Goal: Find specific fact: Find specific fact

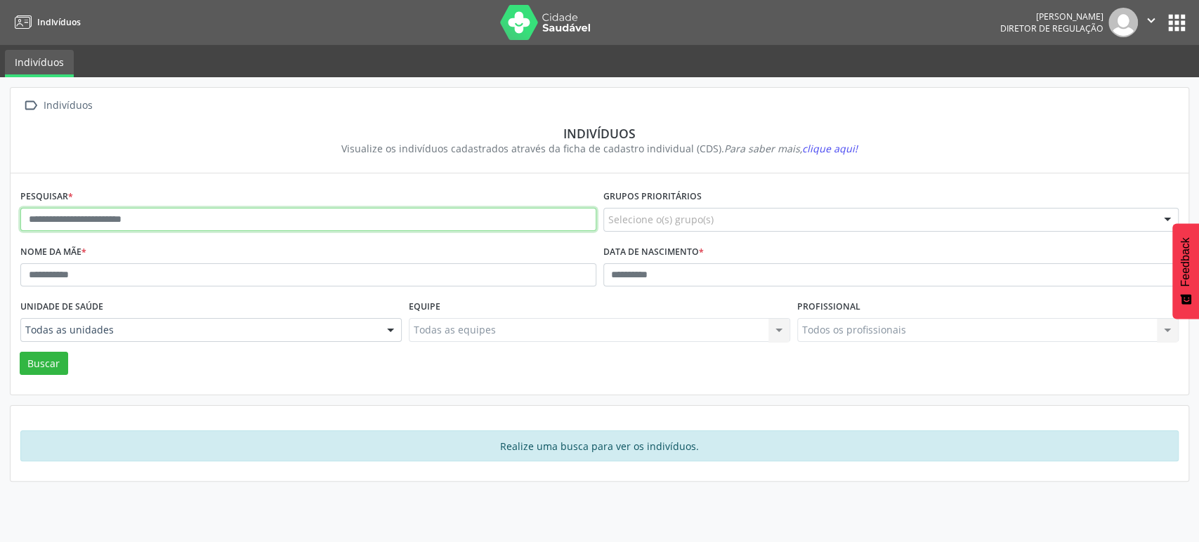
click at [127, 218] on input "text" at bounding box center [308, 220] width 576 height 24
paste input "**********"
click at [20, 352] on button "Buscar" at bounding box center [44, 364] width 48 height 24
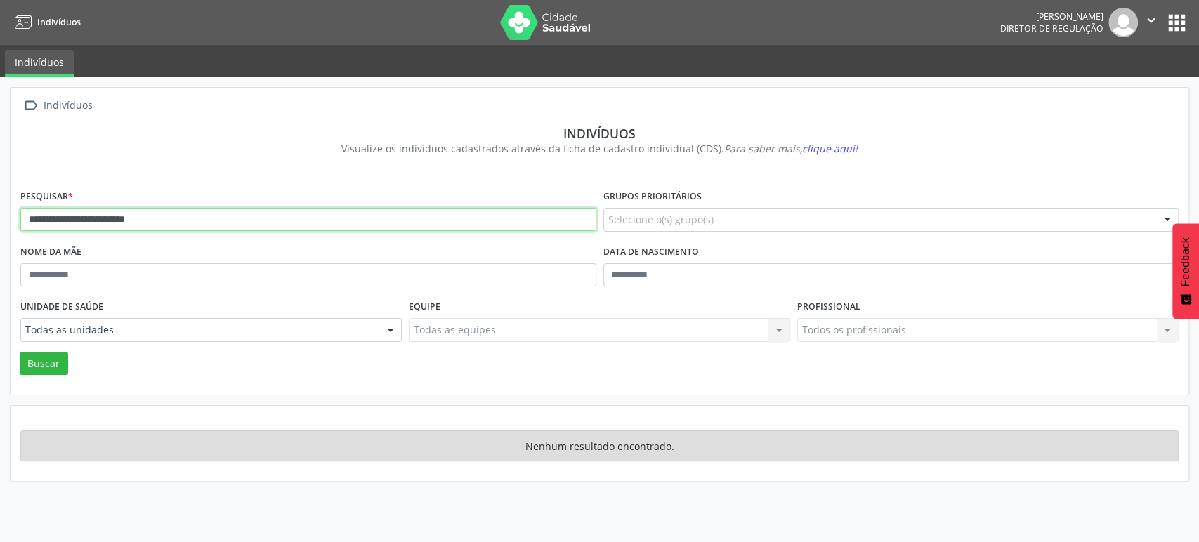
click at [193, 223] on input "**********" at bounding box center [308, 220] width 576 height 24
click at [20, 352] on button "Buscar" at bounding box center [44, 364] width 48 height 24
click at [199, 216] on input "**********" at bounding box center [308, 220] width 576 height 24
type input "**********"
click at [20, 352] on button "Buscar" at bounding box center [44, 364] width 48 height 24
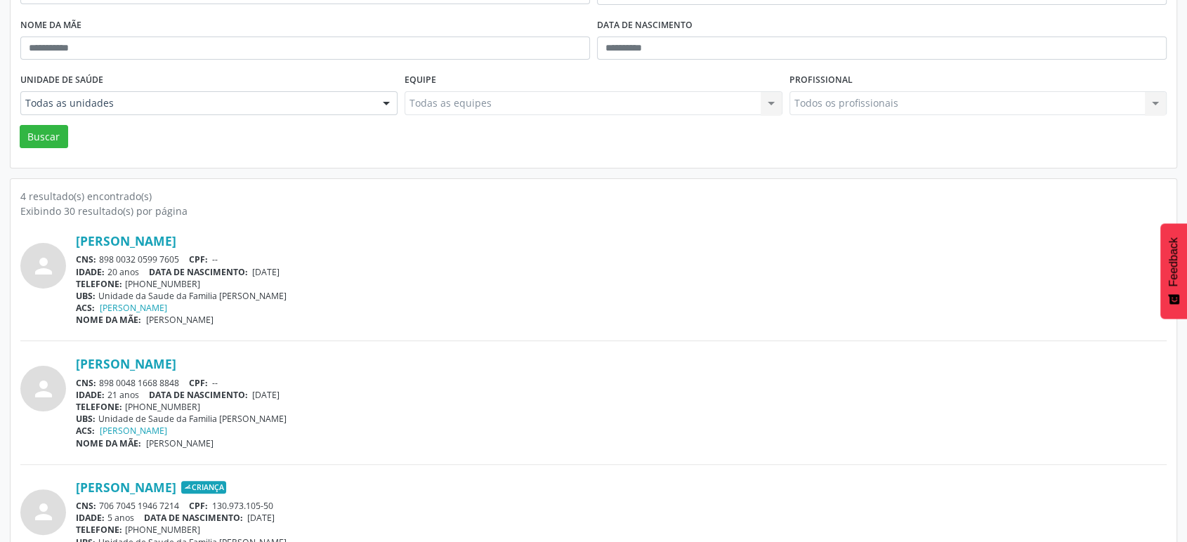
scroll to position [234, 0]
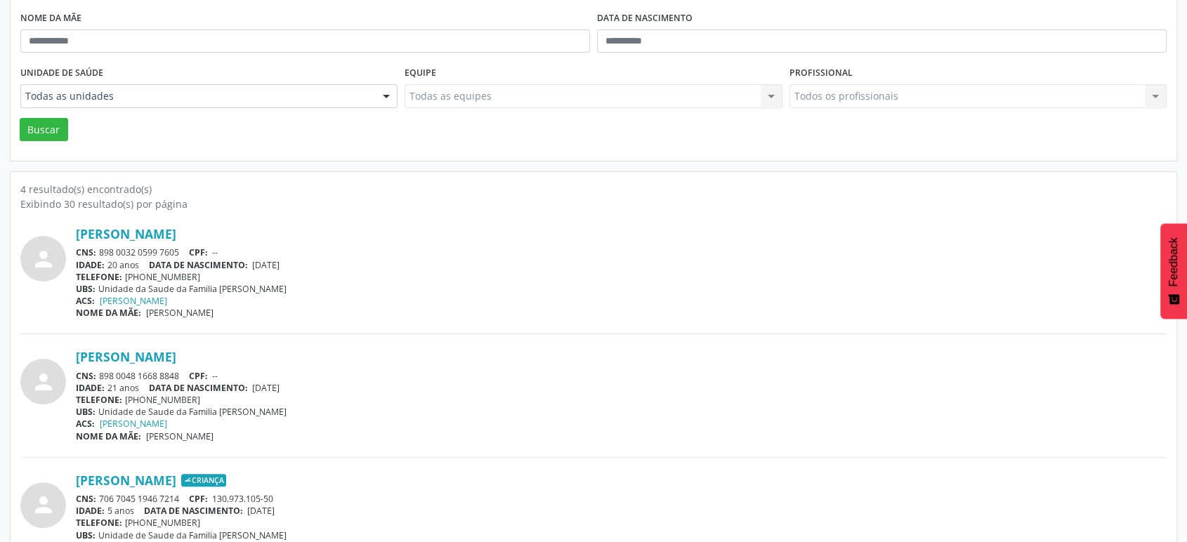
drag, startPoint x: 259, startPoint y: 386, endPoint x: 315, endPoint y: 386, distance: 56.2
click at [315, 386] on div "IDADE: 21 anos DATA DE NASCIMENTO: [DEMOGRAPHIC_DATA]" at bounding box center [621, 388] width 1091 height 12
drag, startPoint x: 258, startPoint y: 263, endPoint x: 315, endPoint y: 266, distance: 57.0
click at [315, 266] on div "IDADE: 20 anos DATA DE NASCIMENTO: [DEMOGRAPHIC_DATA]" at bounding box center [621, 265] width 1091 height 12
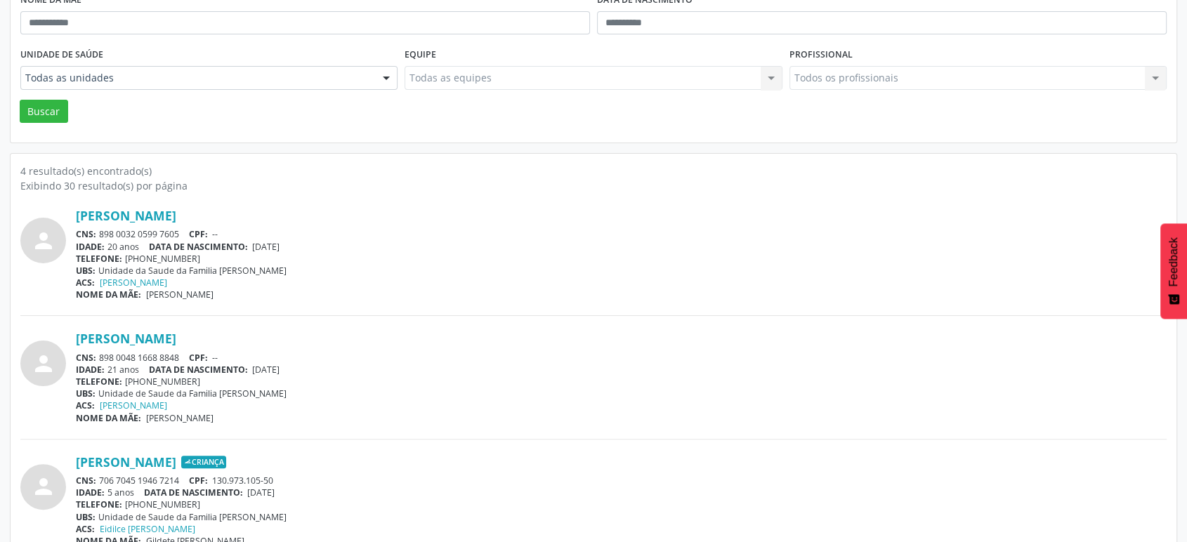
scroll to position [242, 0]
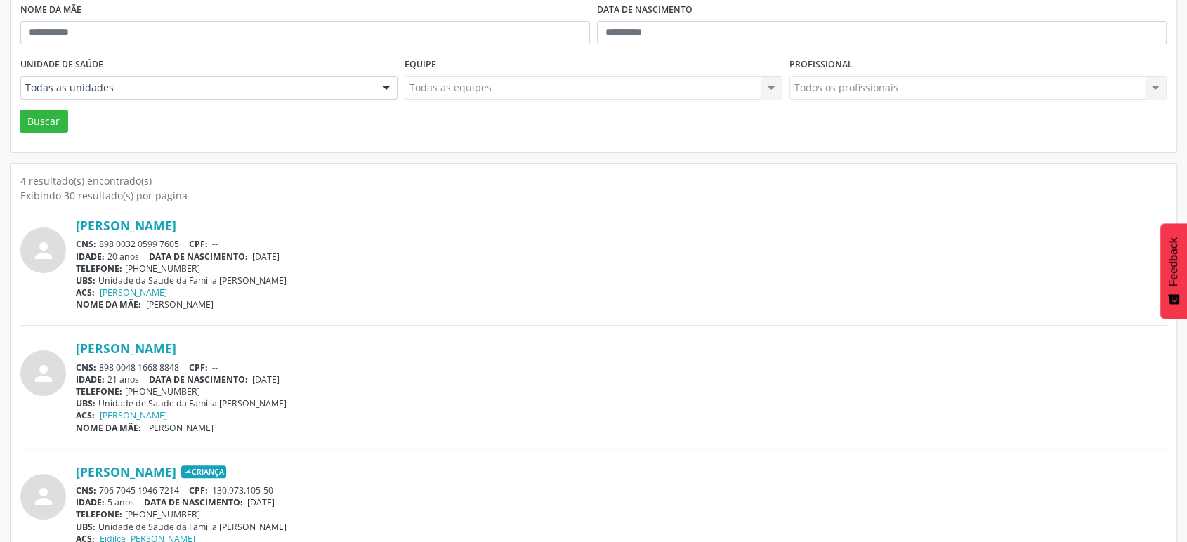
click at [254, 257] on div "IDADE: 20 anos DATA DE NASCIMENTO: [DEMOGRAPHIC_DATA]" at bounding box center [621, 257] width 1091 height 12
drag, startPoint x: 258, startPoint y: 251, endPoint x: 324, endPoint y: 252, distance: 66.0
click at [324, 252] on div "IDADE: 20 anos DATA DE NASCIMENTO: [DEMOGRAPHIC_DATA]" at bounding box center [621, 257] width 1091 height 12
copy span "[DATE]"
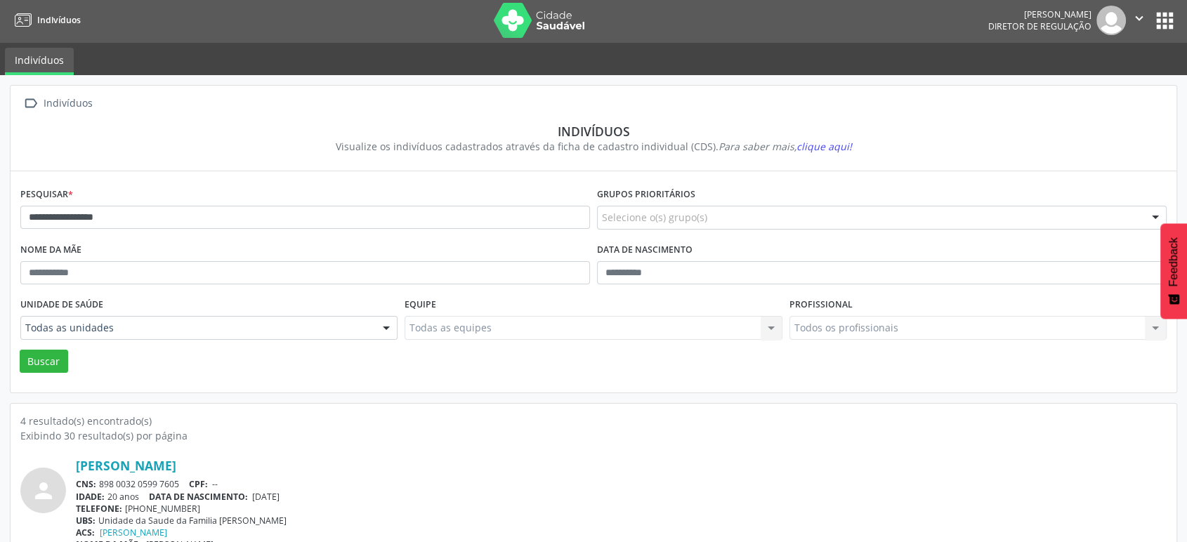
scroll to position [0, 0]
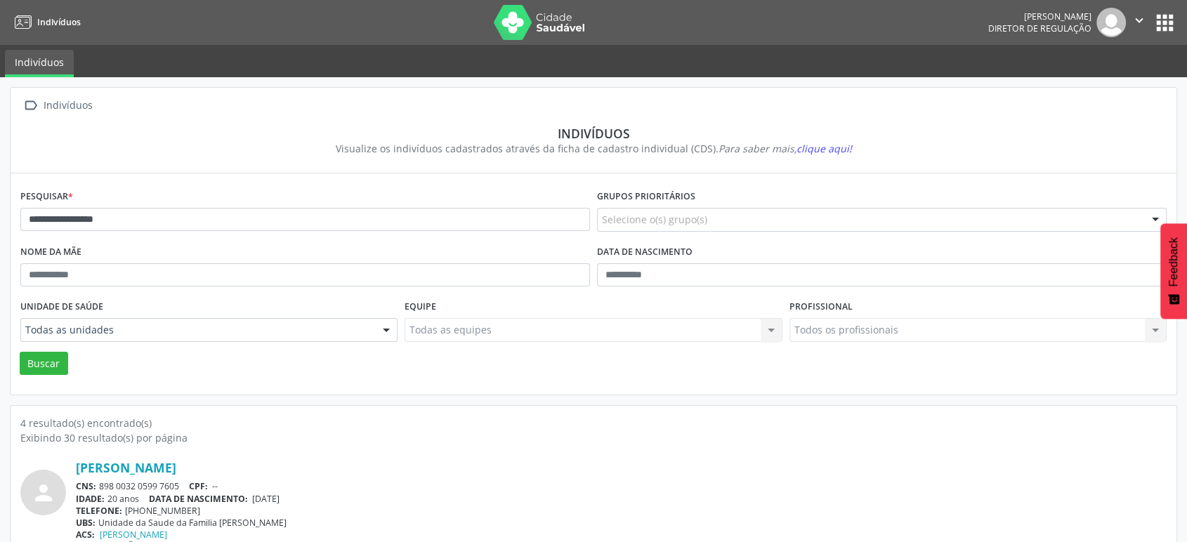
click at [1158, 20] on button "apps" at bounding box center [1165, 23] width 25 height 25
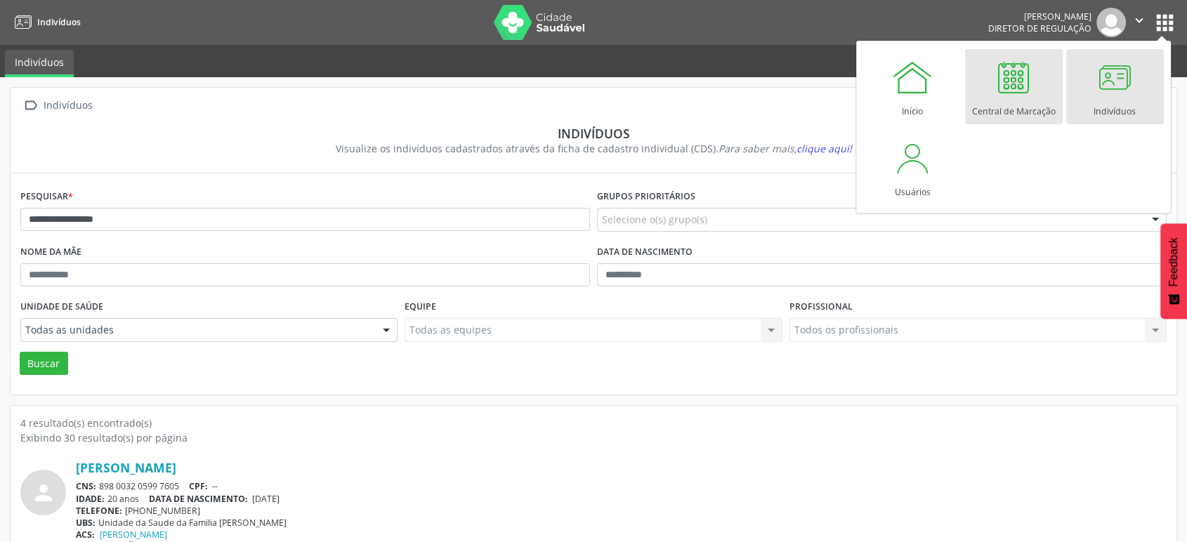
click at [1005, 93] on div at bounding box center [1014, 77] width 42 height 42
